Goal: Navigation & Orientation: Find specific page/section

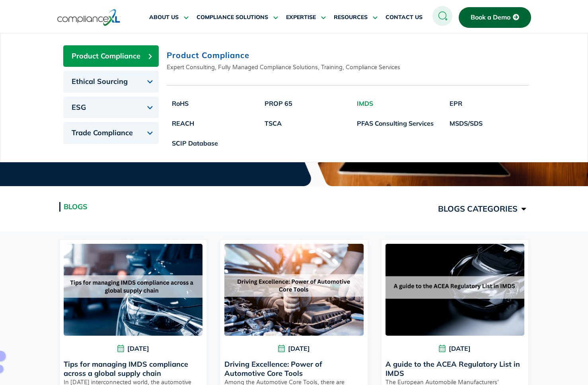
click at [367, 106] on link "IMDS" at bounding box center [395, 103] width 87 height 20
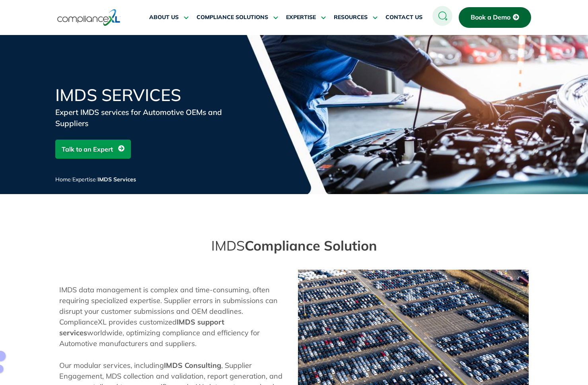
scroll to position [40, 0]
